Goal: Check status: Check status

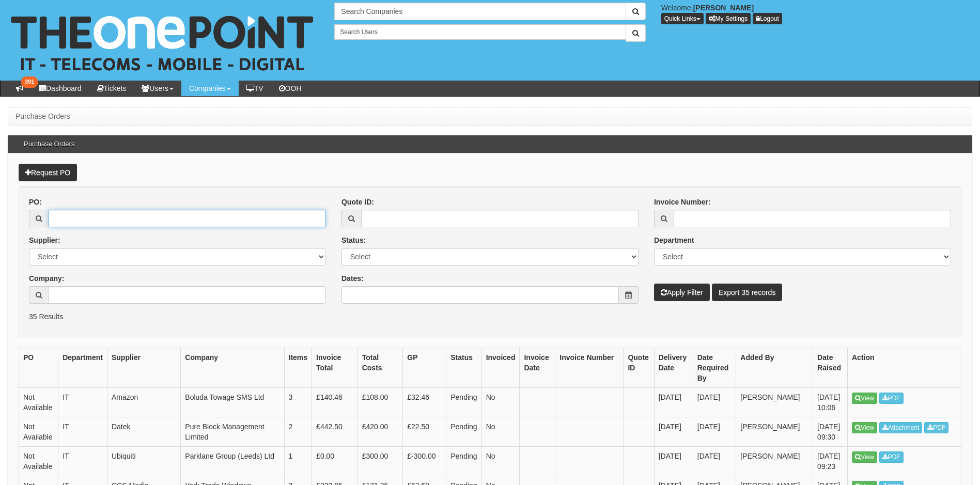
click at [100, 218] on input "PO:" at bounding box center [187, 219] width 277 height 18
type input "16168"
click at [654, 284] on button "Apply Filter" at bounding box center [682, 293] width 56 height 18
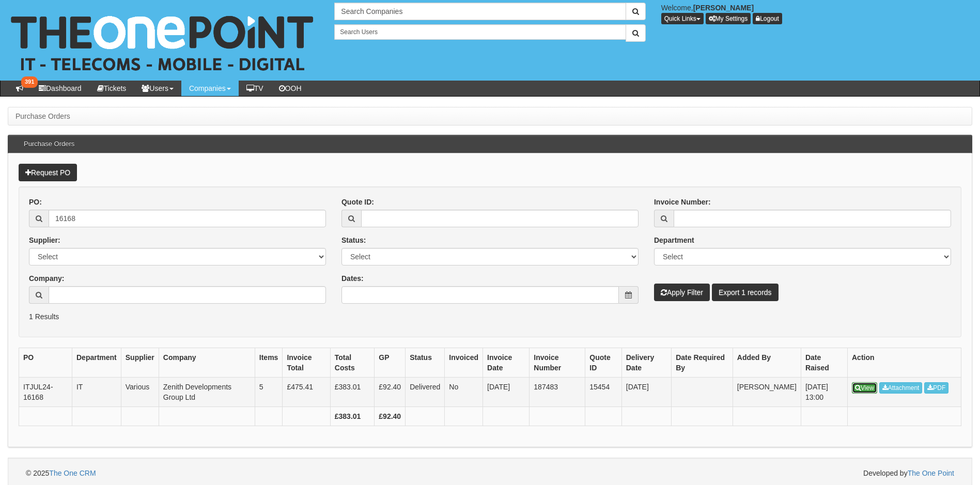
click at [867, 387] on link "View" at bounding box center [864, 387] width 25 height 11
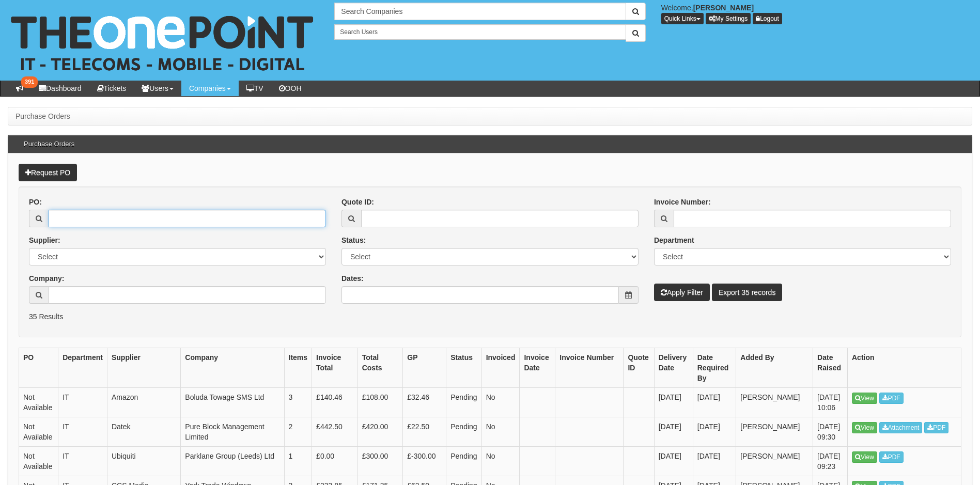
click at [124, 222] on input "PO:" at bounding box center [187, 219] width 277 height 18
paste input "19362"
type input "19362"
click at [694, 293] on button "Apply Filter" at bounding box center [682, 293] width 56 height 18
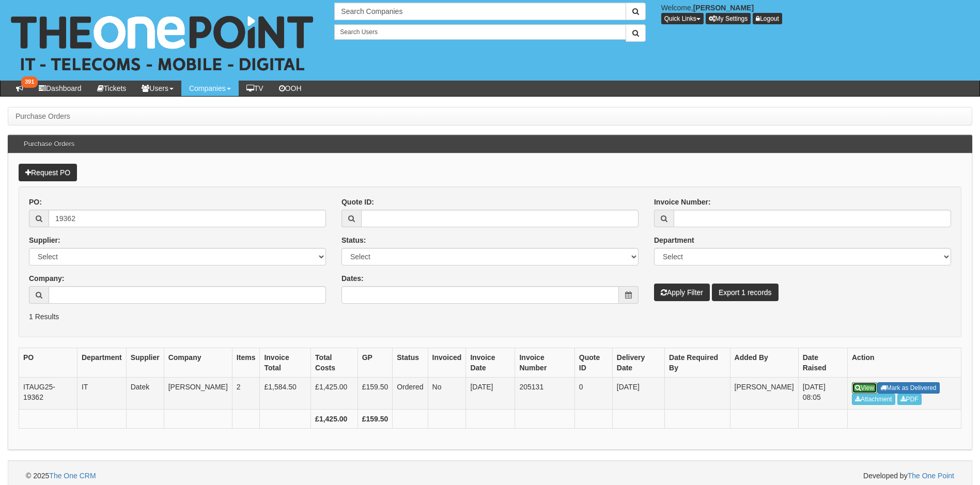
click at [865, 389] on link "View" at bounding box center [864, 387] width 25 height 11
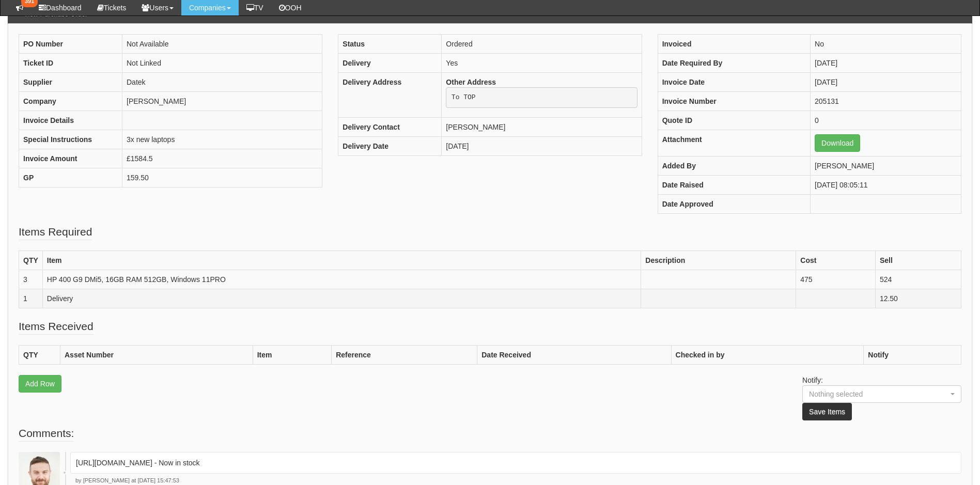
scroll to position [207, 0]
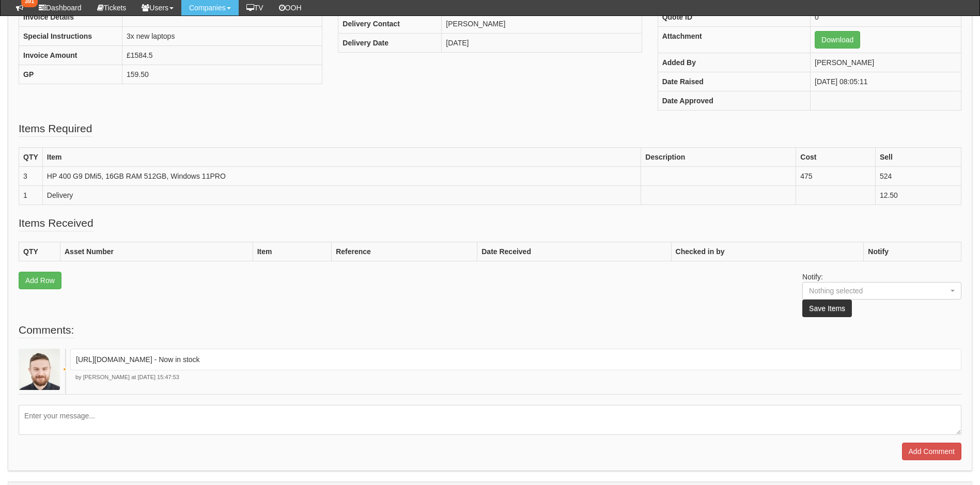
click at [227, 361] on p "https://halo.theonepoint.co.uk/tickets?area=18&mainview=myviews&viewid=2&selid=…" at bounding box center [516, 359] width 880 height 10
copy div "https://halo.theonepoint.co.uk/tickets?area=18&mainview=myviews&viewid=2&selid=…"
click at [536, 360] on p "https://halo.theonepoint.co.uk/tickets?area=18&mainview=myviews&viewid=2&selid=…" at bounding box center [516, 359] width 880 height 10
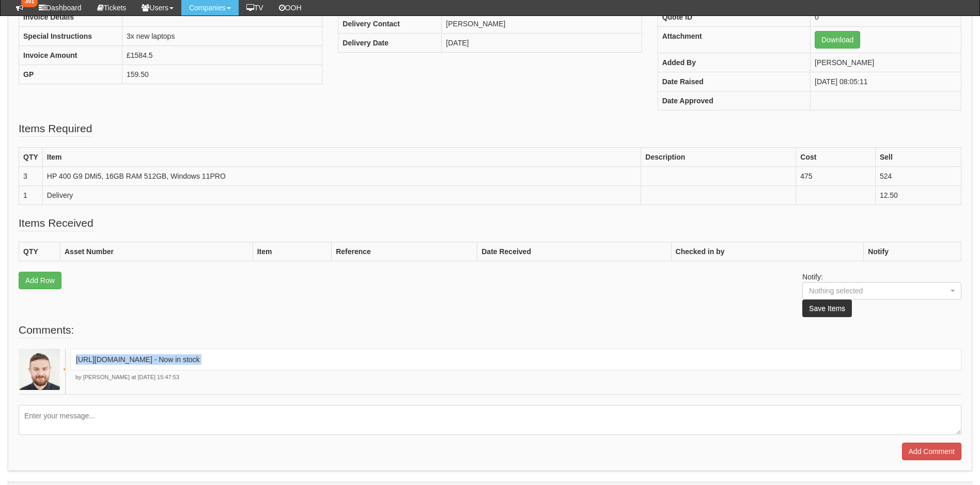
click at [531, 360] on p "https://halo.theonepoint.co.uk/tickets?area=18&mainview=myviews&viewid=2&selid=…" at bounding box center [516, 359] width 880 height 10
click at [532, 360] on p "https://halo.theonepoint.co.uk/tickets?area=18&mainview=myviews&viewid=2&selid=…" at bounding box center [516, 359] width 880 height 10
drag, startPoint x: 534, startPoint y: 360, endPoint x: 74, endPoint y: 362, distance: 459.7
click at [74, 362] on div "https://halo.theonepoint.co.uk/tickets?area=18&mainview=myviews&viewid=2&selid=…" at bounding box center [515, 360] width 891 height 22
drag, startPoint x: 74, startPoint y: 362, endPoint x: 86, endPoint y: 362, distance: 12.4
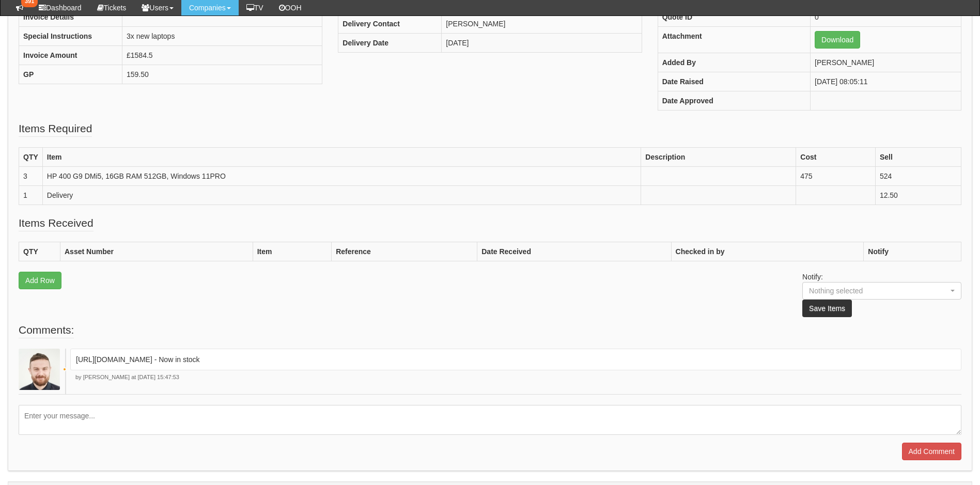
copy p "https://halo.theonepoint.co.uk/tickets?area=18&mainview=myviews&viewid=2&selid=…"
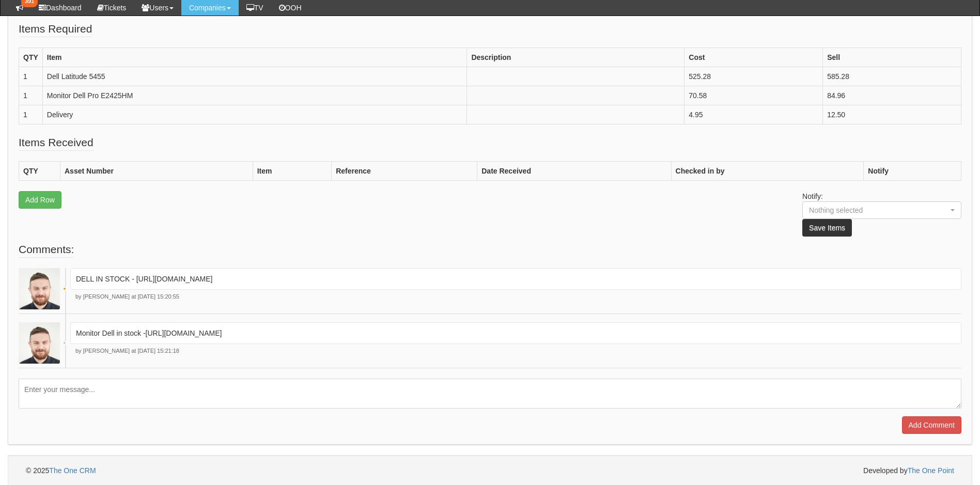
scroll to position [307, 0]
drag, startPoint x: 138, startPoint y: 277, endPoint x: 276, endPoint y: 276, distance: 137.9
click at [276, 276] on p "DELL IN STOCK - [URL][DOMAIN_NAME]" at bounding box center [516, 278] width 880 height 10
click at [151, 283] on p "DELL IN STOCK - [URL][DOMAIN_NAME]" at bounding box center [516, 278] width 880 height 10
drag, startPoint x: 136, startPoint y: 278, endPoint x: 595, endPoint y: 284, distance: 459.2
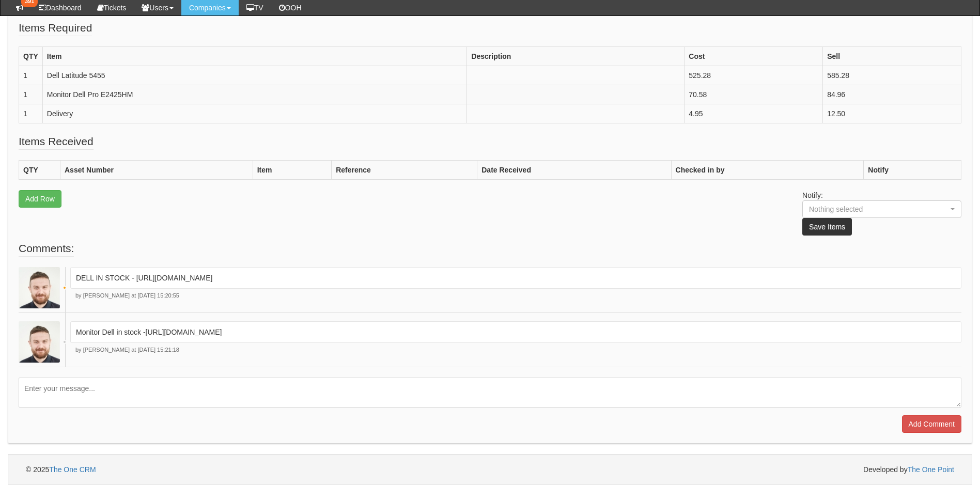
click at [595, 284] on div "DELL IN STOCK - [URL][DOMAIN_NAME]" at bounding box center [515, 278] width 891 height 22
drag, startPoint x: 595, startPoint y: 284, endPoint x: 540, endPoint y: 284, distance: 54.8
copy p "[URL][DOMAIN_NAME]"
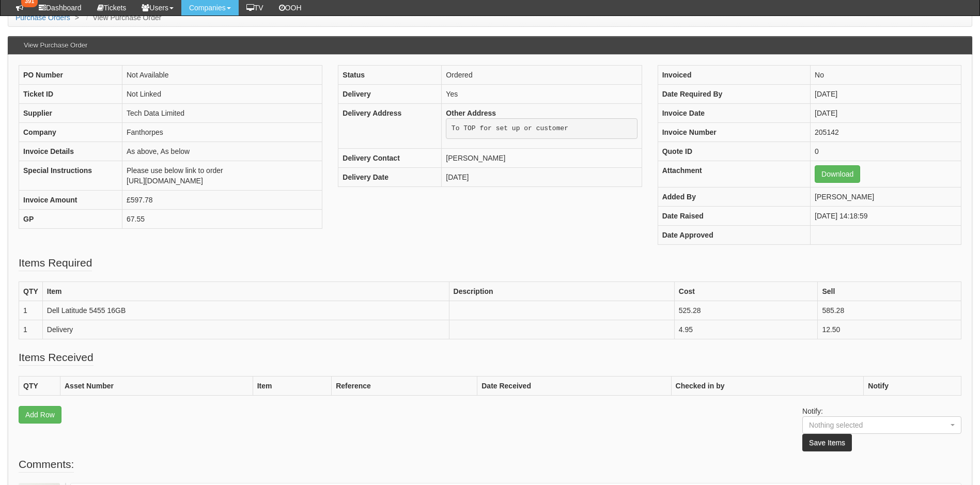
scroll to position [234, 0]
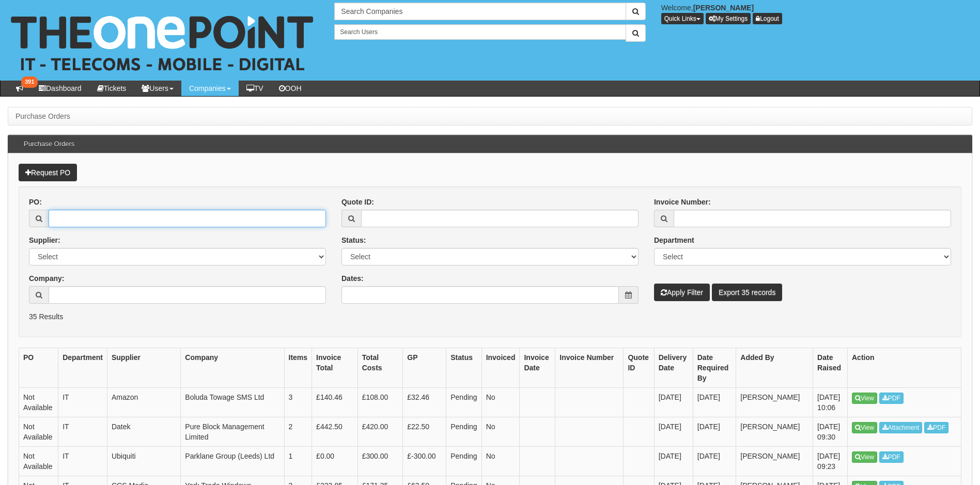
click at [65, 221] on input "PO:" at bounding box center [187, 219] width 277 height 18
paste input "19363"
type input "19363"
click at [668, 294] on button "Apply Filter" at bounding box center [682, 293] width 56 height 18
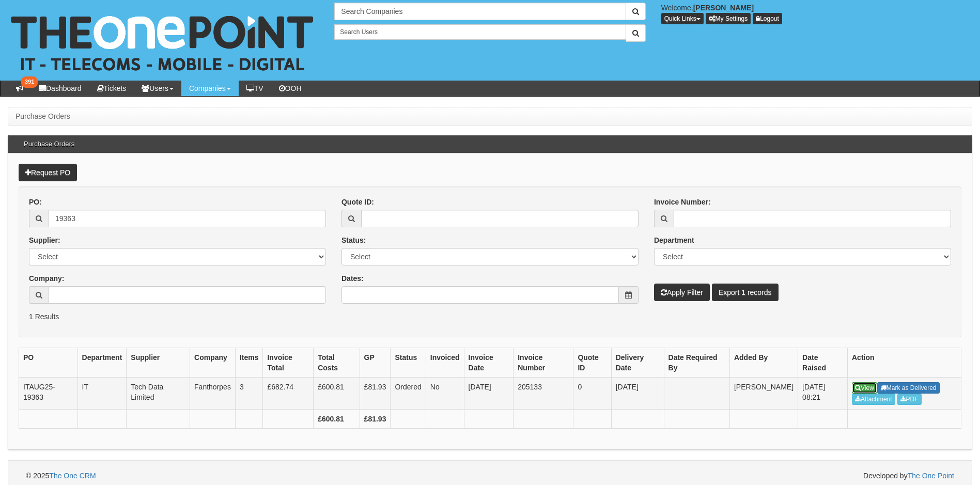
click at [864, 389] on link "View" at bounding box center [864, 387] width 25 height 11
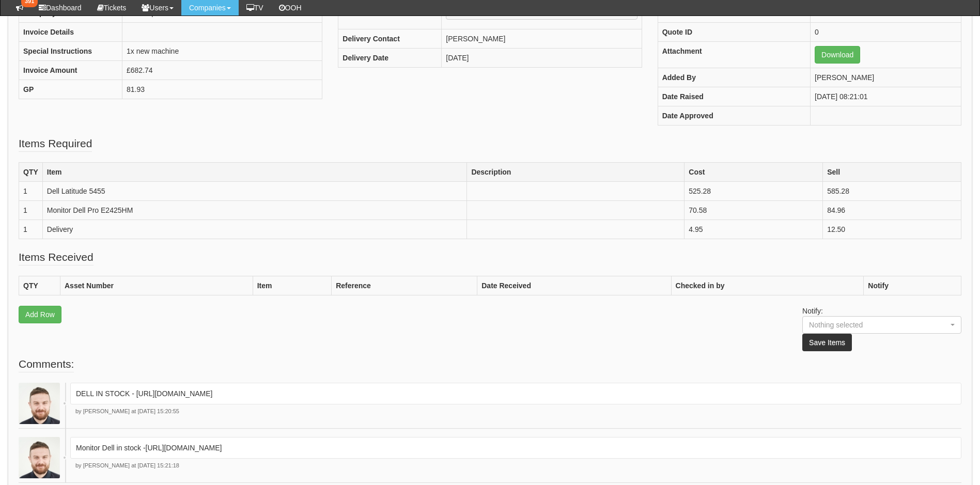
scroll to position [207, 0]
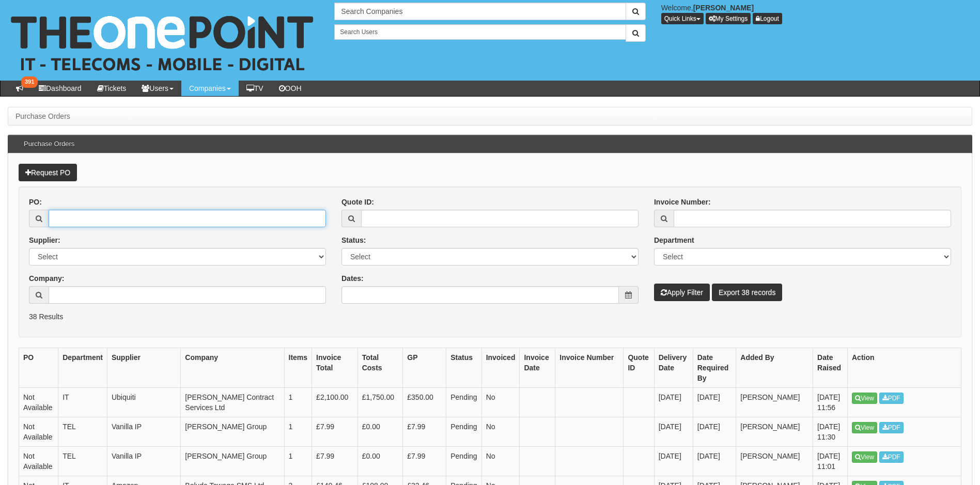
click at [105, 227] on input "PO:" at bounding box center [187, 219] width 277 height 18
paste input "19350"
type input "19350"
click at [696, 293] on button "Apply Filter" at bounding box center [682, 293] width 56 height 18
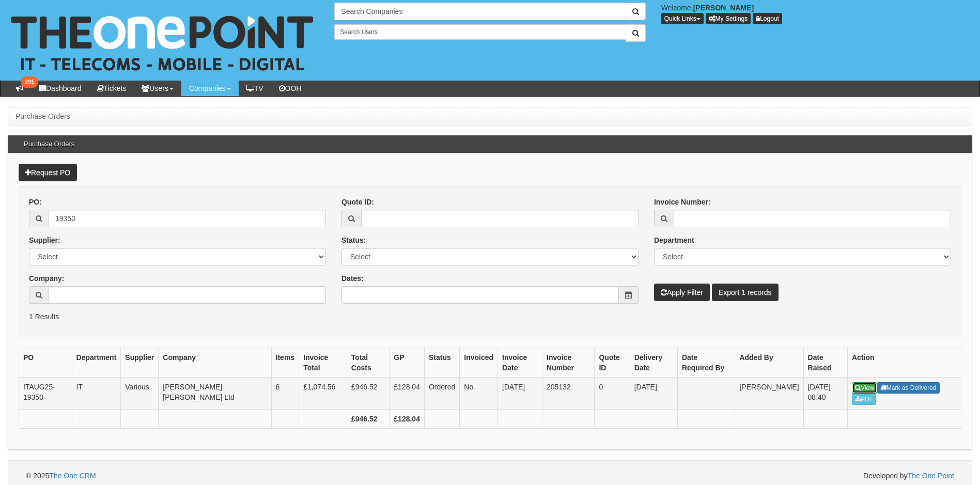
click at [861, 384] on link "View" at bounding box center [864, 387] width 25 height 11
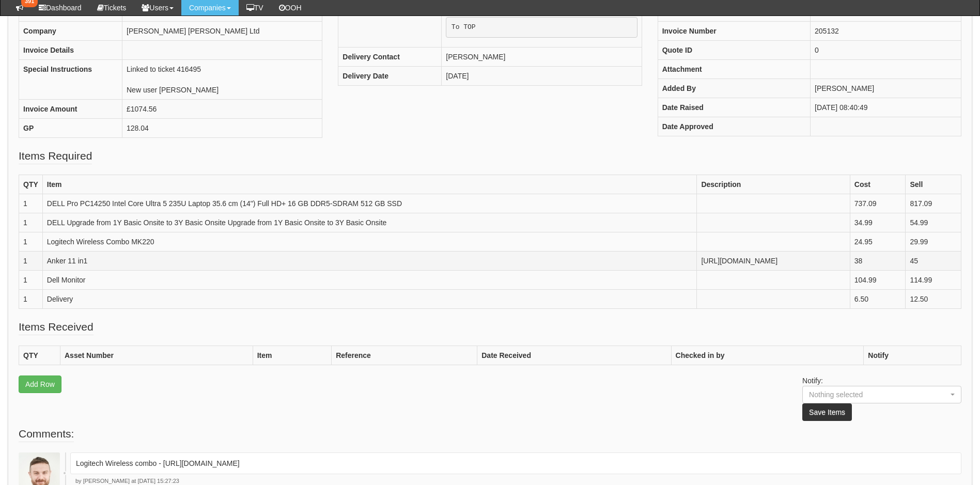
scroll to position [362, 0]
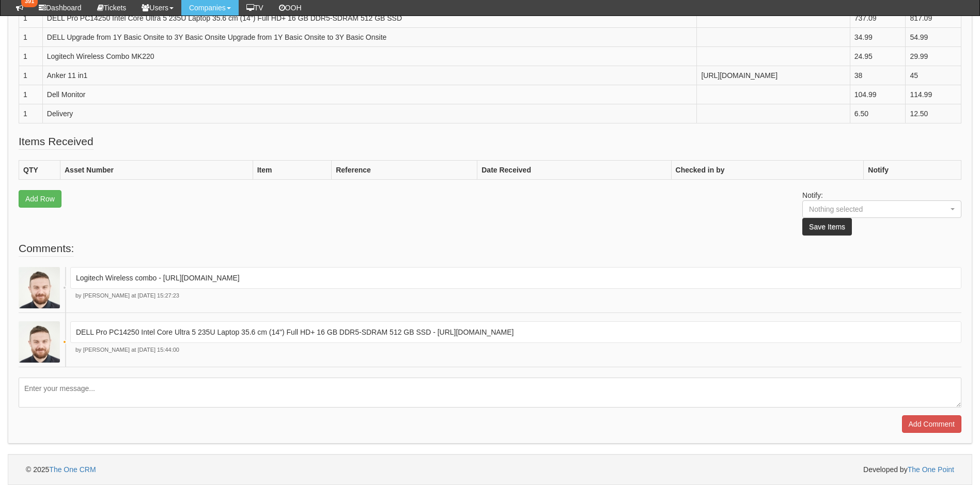
drag, startPoint x: 438, startPoint y: 362, endPoint x: 937, endPoint y: 361, distance: 499.5
click at [937, 337] on p "DELL Pro PC14250 Intel Core Ultra 5 235U Laptop 35.6 cm (14") Full HD+ 16 GB DD…" at bounding box center [516, 332] width 880 height 10
copy p "[URL][DOMAIN_NAME]"
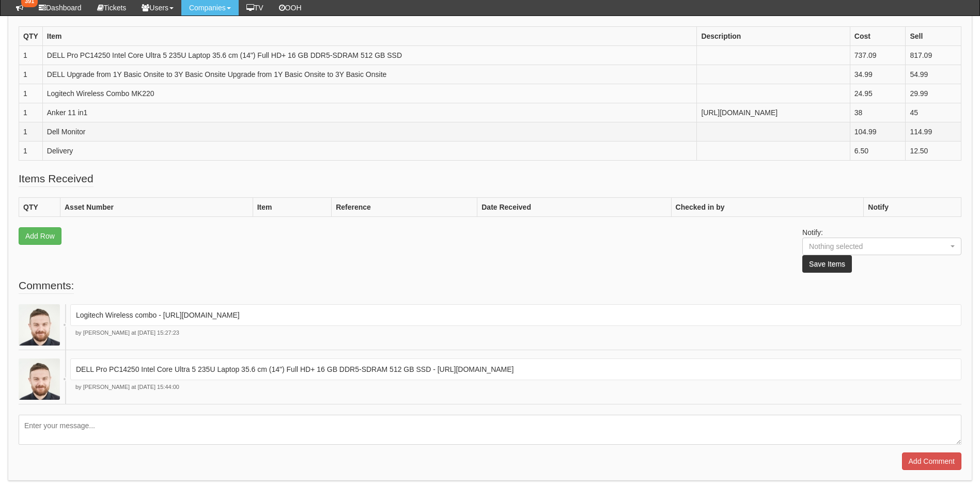
scroll to position [258, 0]
